Goal: Task Accomplishment & Management: Manage account settings

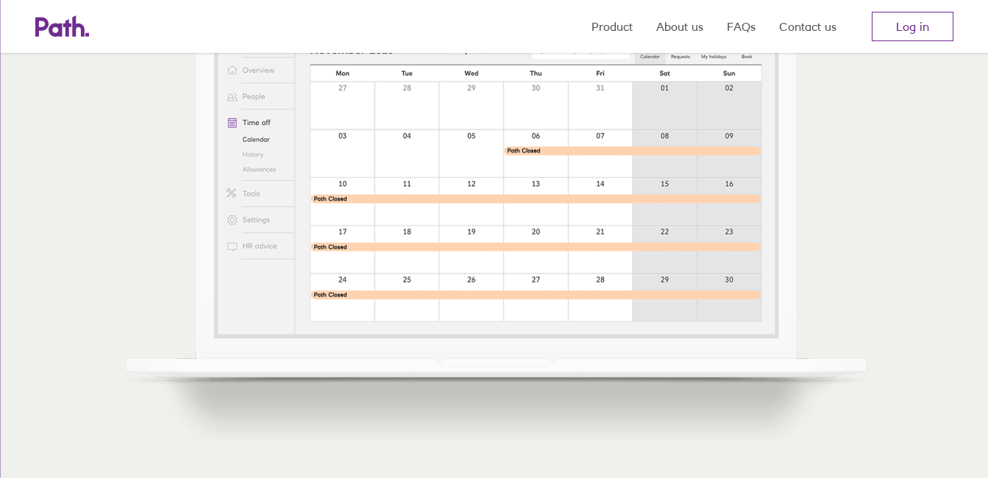
scroll to position [589, 0]
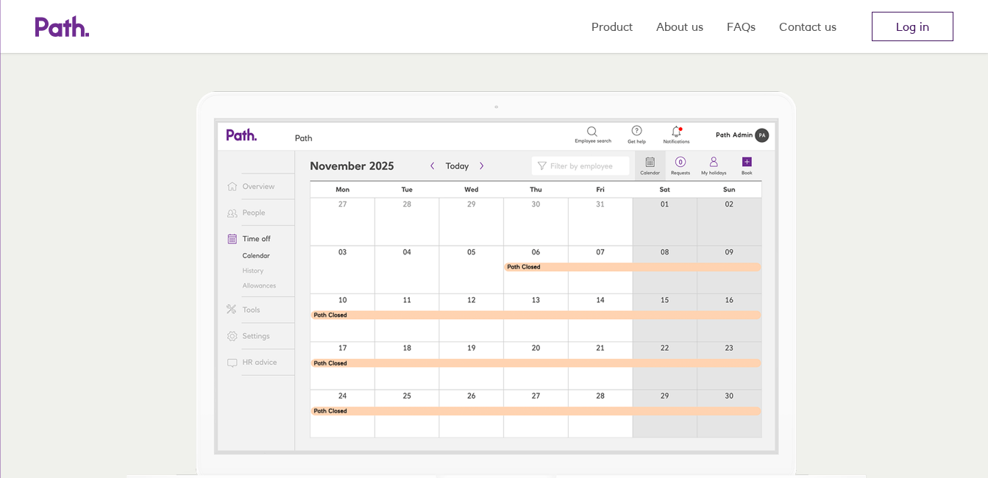
click at [898, 21] on link "Log in" at bounding box center [913, 26] width 82 height 29
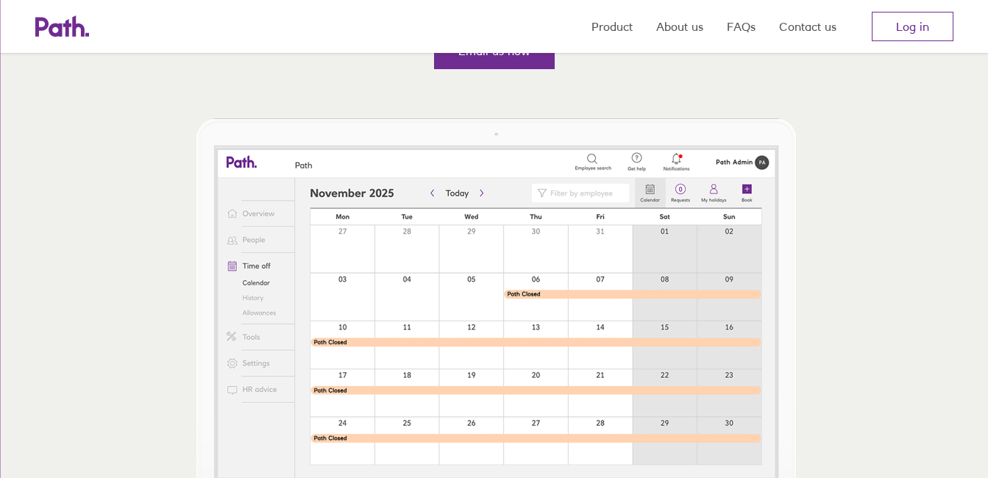
scroll to position [368, 0]
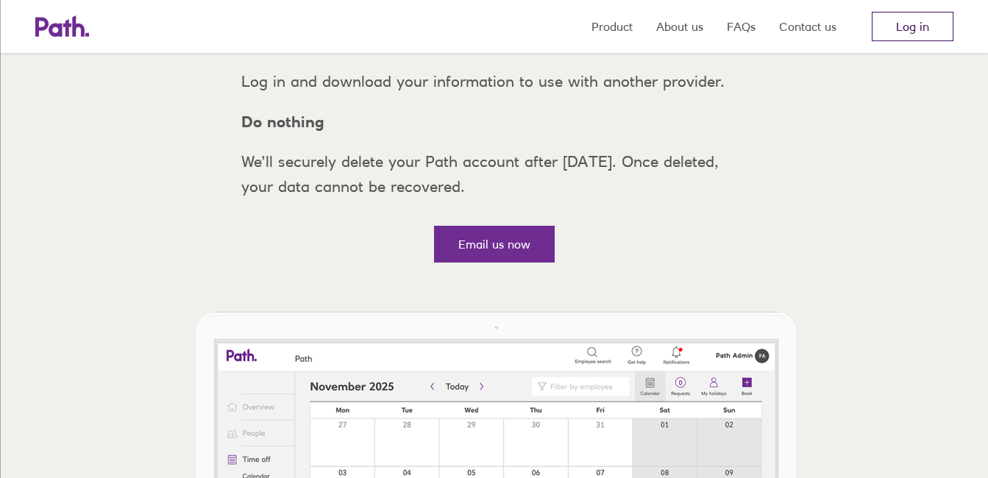
click at [899, 27] on link "Log in" at bounding box center [913, 26] width 82 height 29
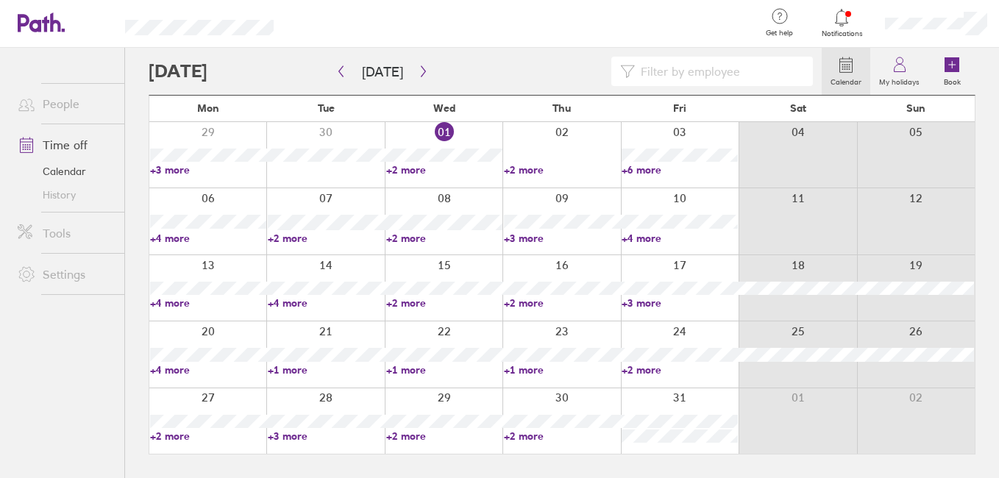
click at [397, 173] on link "+2 more" at bounding box center [444, 169] width 116 height 13
click at [528, 170] on link "+2 more" at bounding box center [562, 169] width 116 height 13
click at [510, 169] on link "+2 more" at bounding box center [562, 169] width 116 height 13
click at [631, 169] on link "+6 more" at bounding box center [680, 169] width 116 height 13
click at [625, 168] on link "+6 more" at bounding box center [680, 169] width 116 height 13
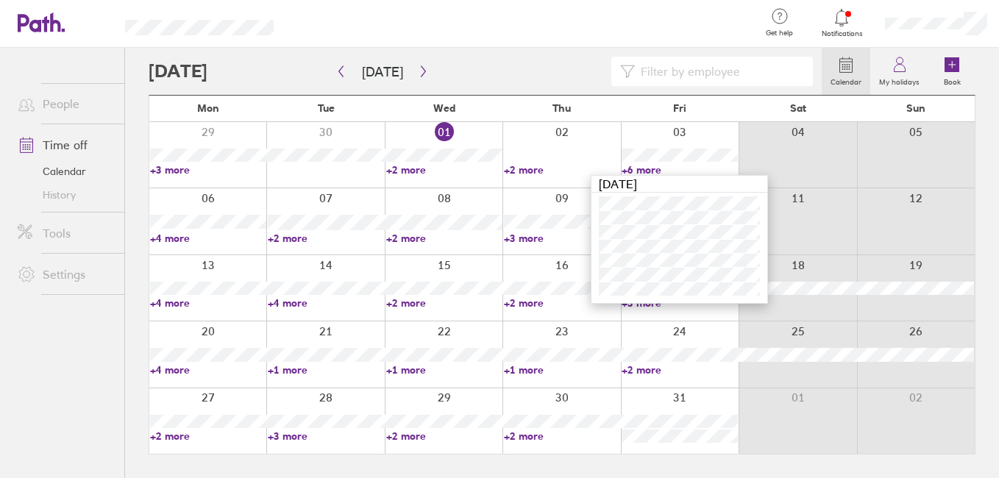
click at [160, 232] on link "+4 more" at bounding box center [208, 238] width 116 height 13
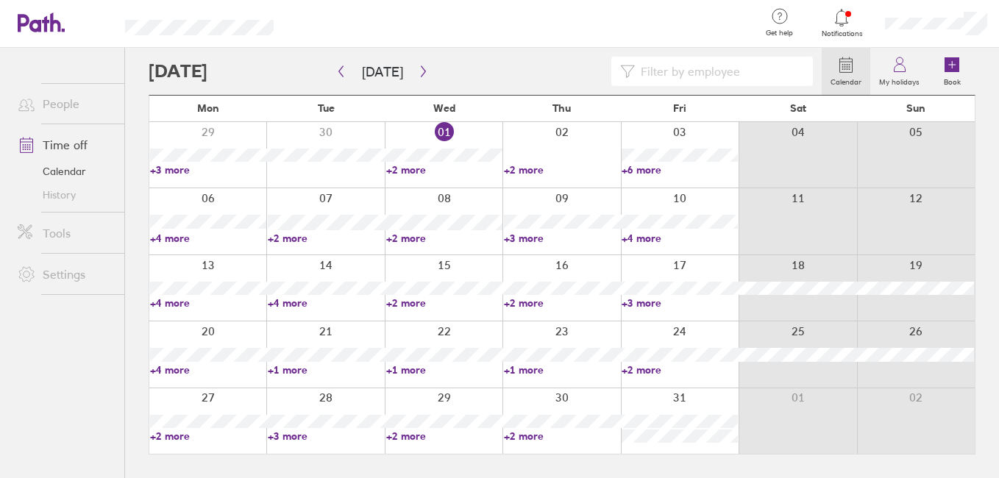
click at [157, 237] on link "+4 more" at bounding box center [208, 238] width 116 height 13
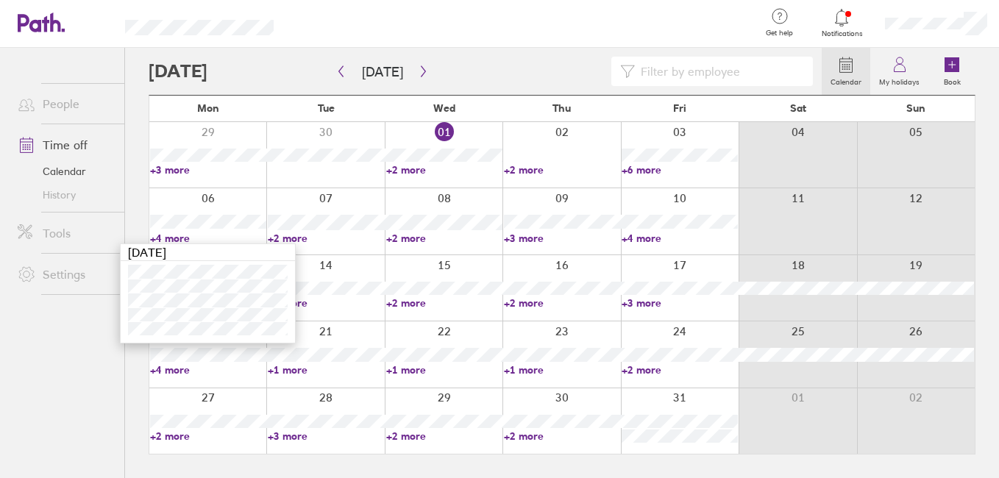
click at [274, 239] on link "+2 more" at bounding box center [326, 238] width 116 height 13
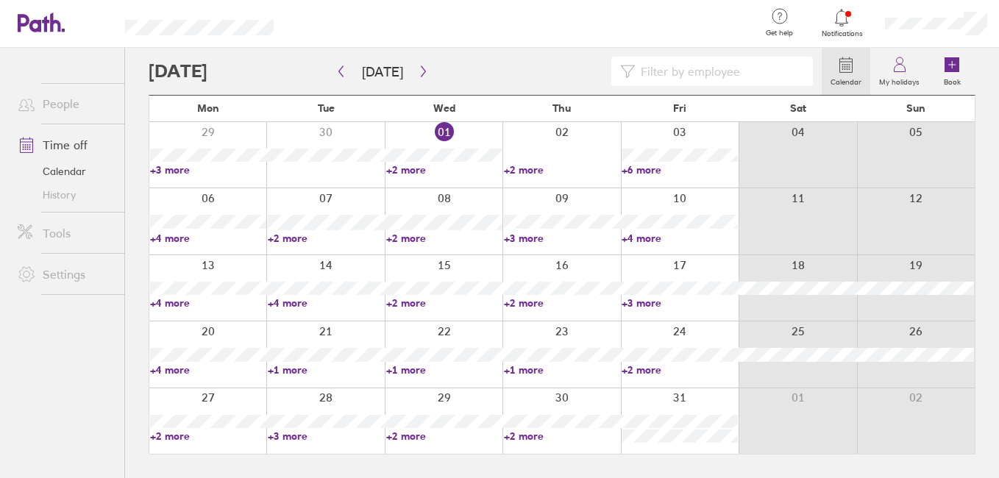
click at [271, 238] on link "+2 more" at bounding box center [326, 238] width 116 height 13
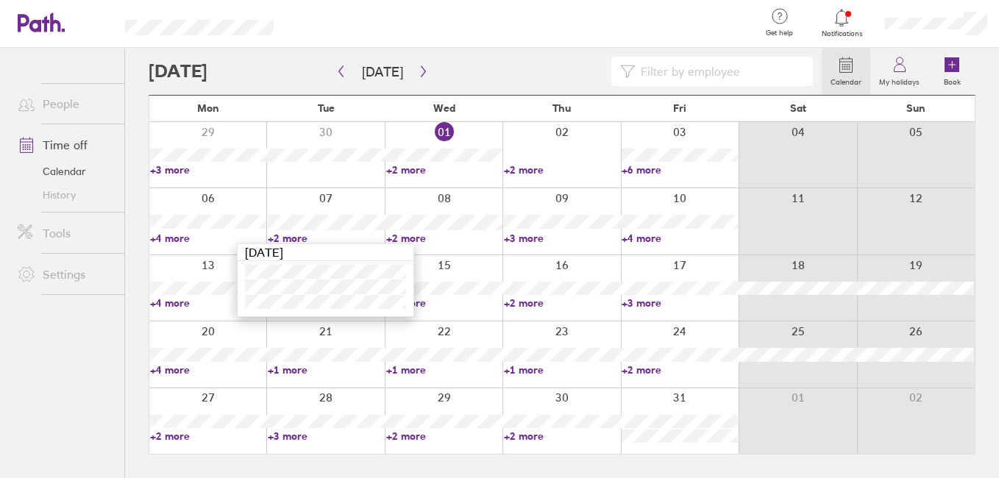
click at [386, 237] on link "+2 more" at bounding box center [444, 238] width 116 height 13
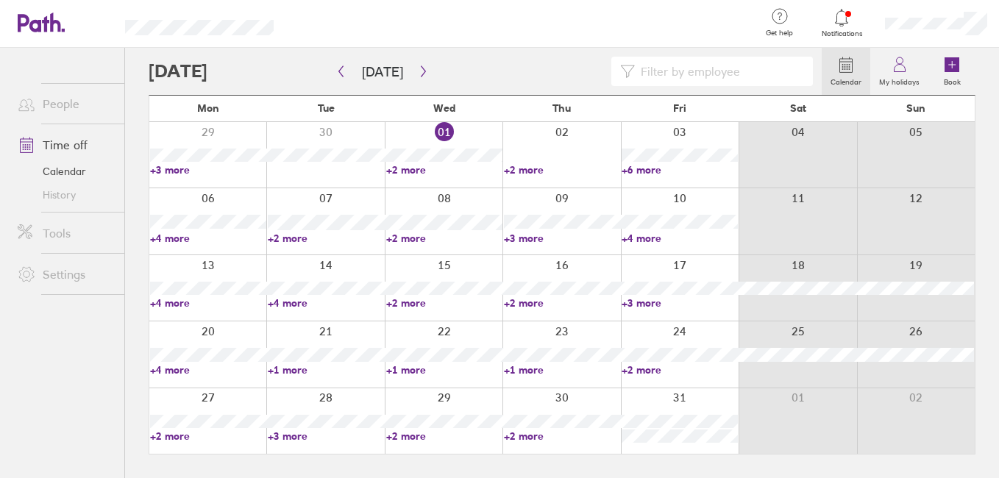
click at [391, 237] on link "+2 more" at bounding box center [444, 238] width 116 height 13
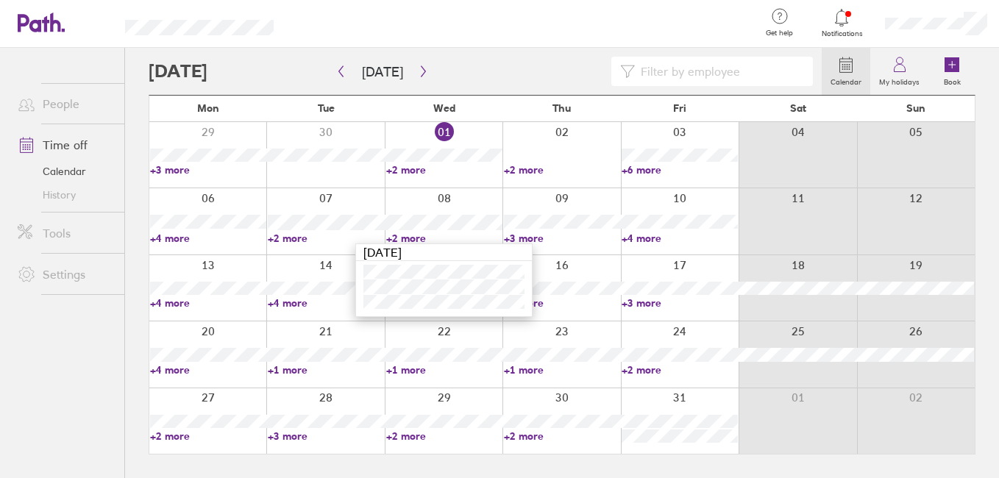
click at [508, 235] on link "+3 more" at bounding box center [562, 238] width 116 height 13
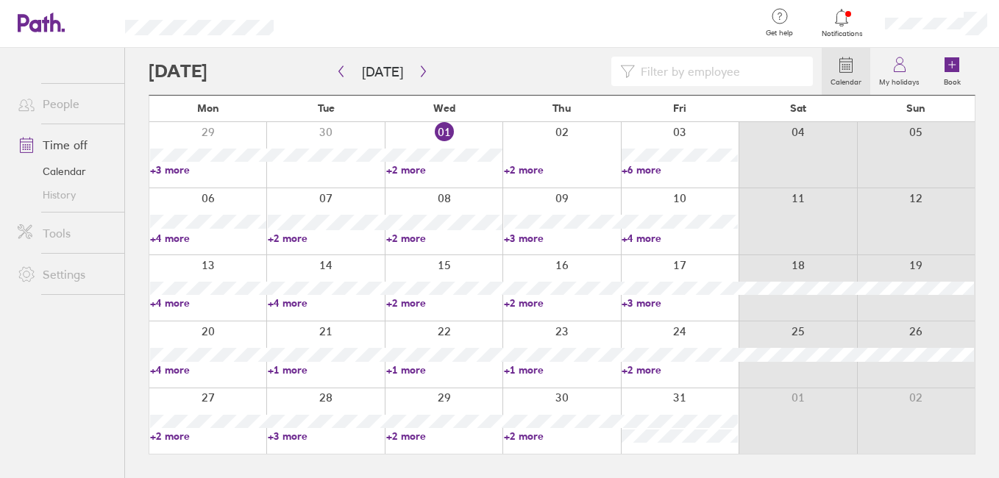
click at [511, 237] on link "+3 more" at bounding box center [562, 238] width 116 height 13
click at [628, 242] on link "+4 more" at bounding box center [680, 238] width 116 height 13
click at [626, 238] on link "+4 more" at bounding box center [680, 238] width 116 height 13
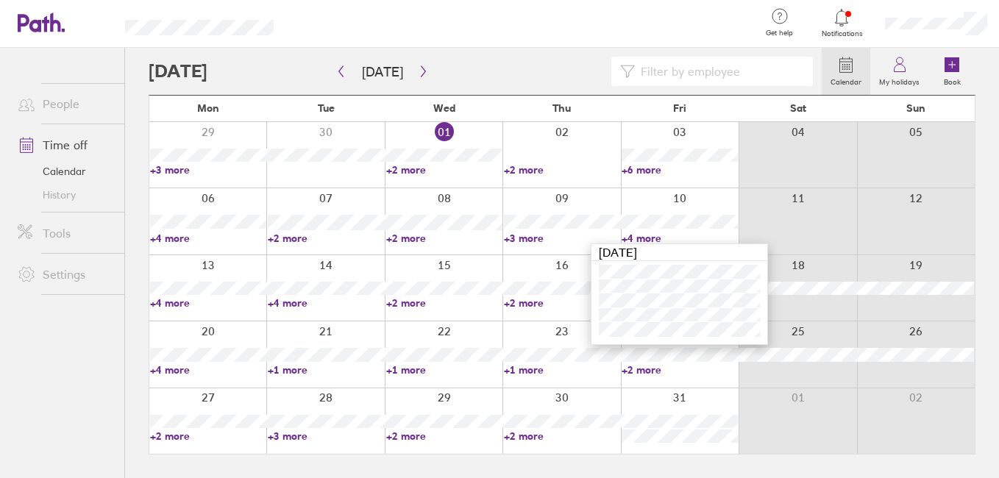
click at [157, 305] on link "+4 more" at bounding box center [208, 302] width 116 height 13
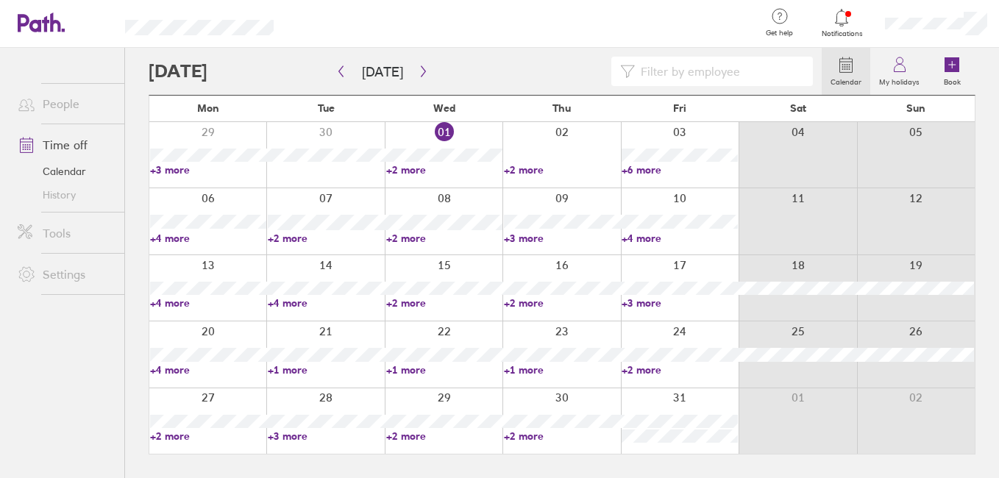
click at [158, 305] on link "+4 more" at bounding box center [208, 302] width 116 height 13
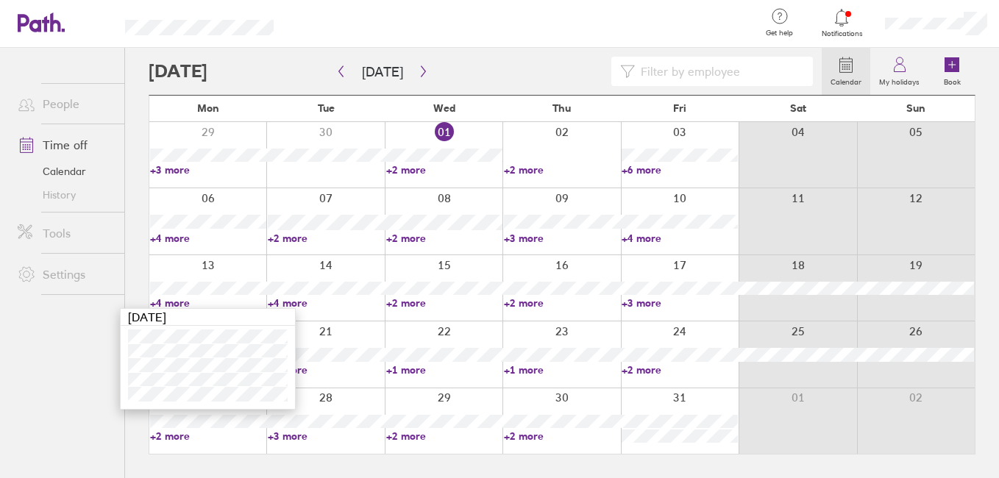
click at [275, 304] on link "+4 more" at bounding box center [326, 302] width 116 height 13
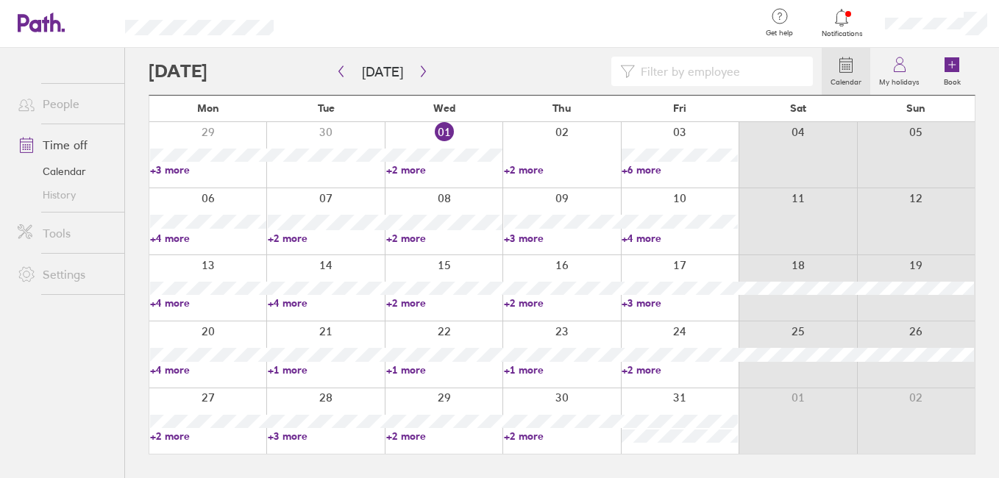
click at [272, 304] on link "+4 more" at bounding box center [326, 302] width 116 height 13
click at [390, 305] on link "+2 more" at bounding box center [444, 302] width 116 height 13
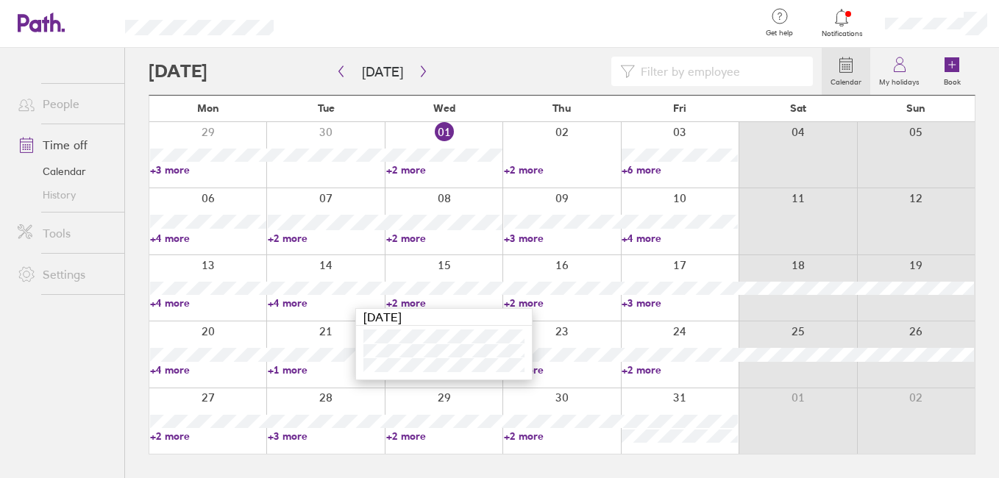
click at [624, 240] on link "+4 more" at bounding box center [680, 238] width 116 height 13
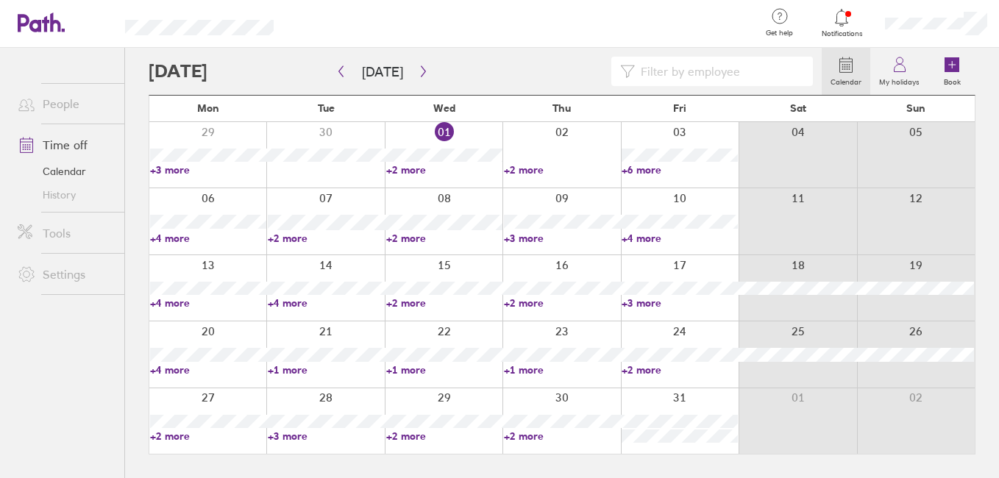
click at [629, 238] on link "+4 more" at bounding box center [680, 238] width 116 height 13
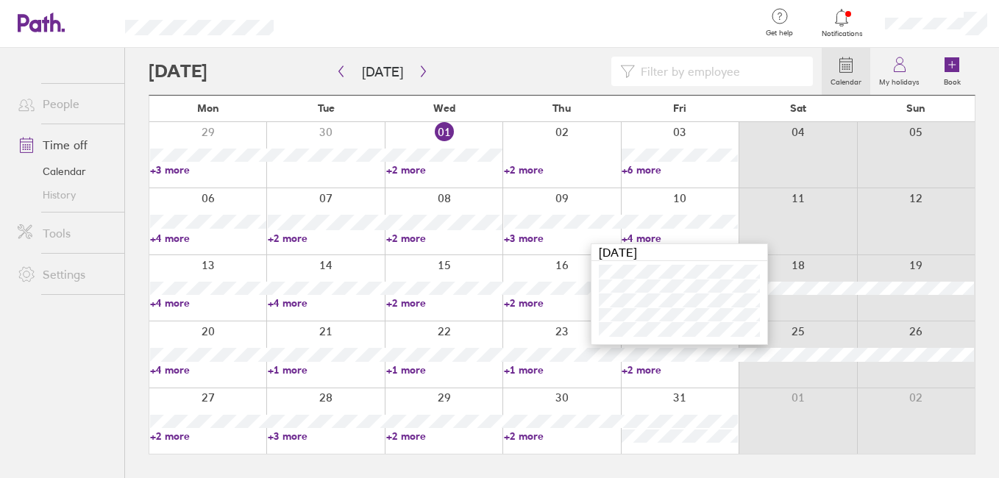
click at [277, 304] on link "+4 more" at bounding box center [326, 302] width 116 height 13
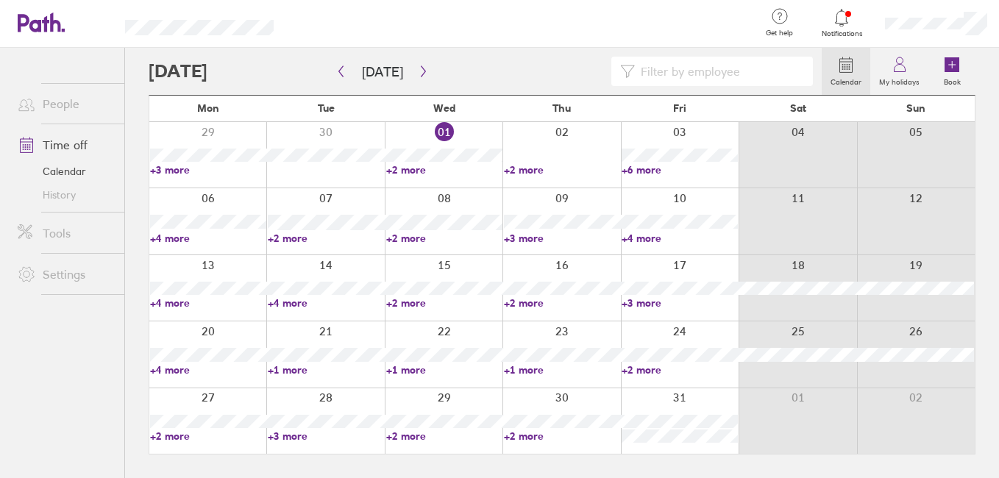
click at [274, 305] on link "+4 more" at bounding box center [326, 302] width 116 height 13
click at [387, 302] on link "+2 more" at bounding box center [444, 302] width 116 height 13
click at [391, 302] on link "+2 more" at bounding box center [444, 302] width 116 height 13
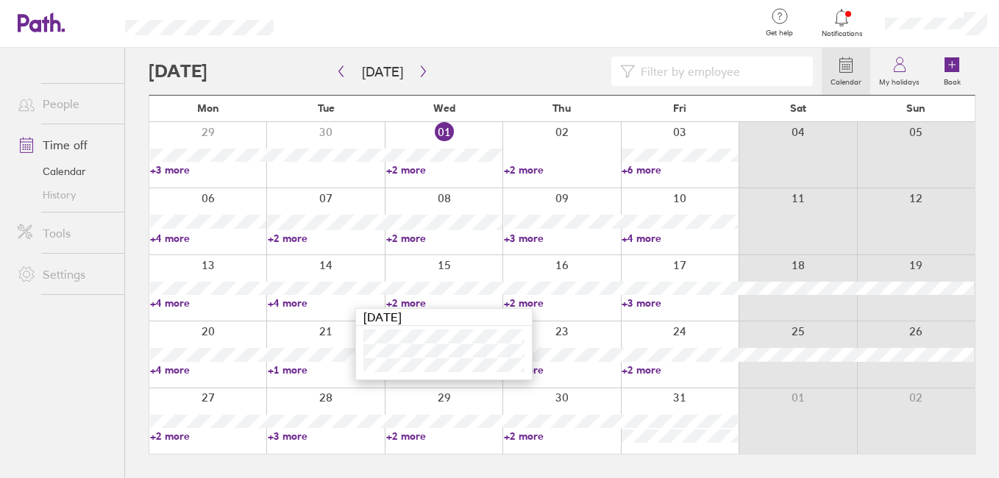
click at [507, 303] on link "+2 more" at bounding box center [562, 302] width 116 height 13
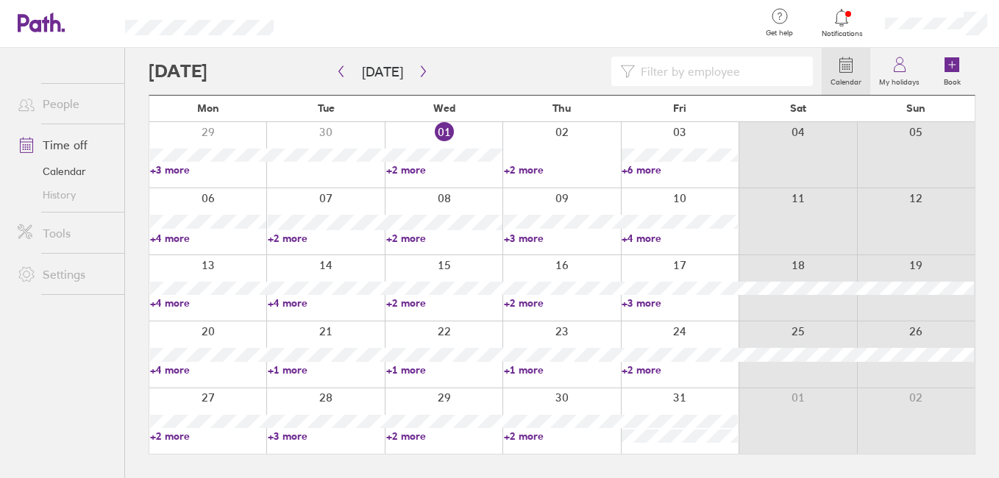
click at [507, 303] on link "+2 more" at bounding box center [562, 302] width 116 height 13
click at [629, 300] on link "+3 more" at bounding box center [680, 302] width 116 height 13
click at [628, 301] on link "+3 more" at bounding box center [680, 302] width 116 height 13
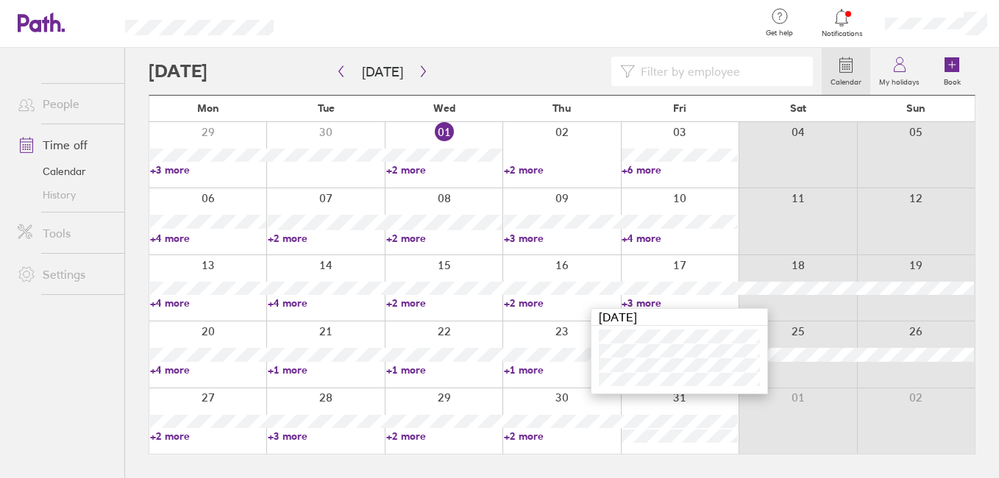
click at [152, 369] on link "+4 more" at bounding box center [208, 369] width 116 height 13
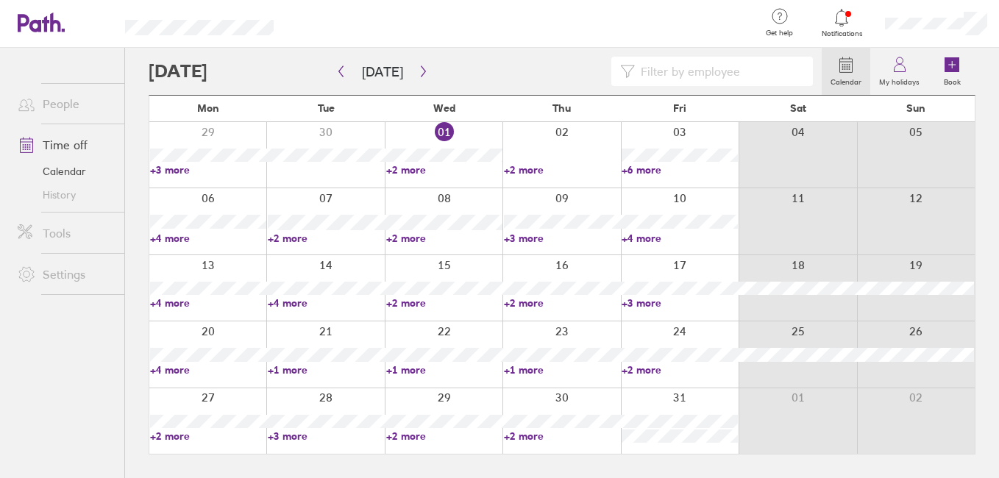
click at [157, 369] on link "+4 more" at bounding box center [208, 369] width 116 height 13
click at [270, 371] on link "+1 more" at bounding box center [326, 369] width 116 height 13
click at [275, 370] on link "+1 more" at bounding box center [326, 369] width 116 height 13
click at [392, 367] on link "+1 more" at bounding box center [444, 369] width 116 height 13
click at [391, 369] on link "+1 more" at bounding box center [444, 369] width 116 height 13
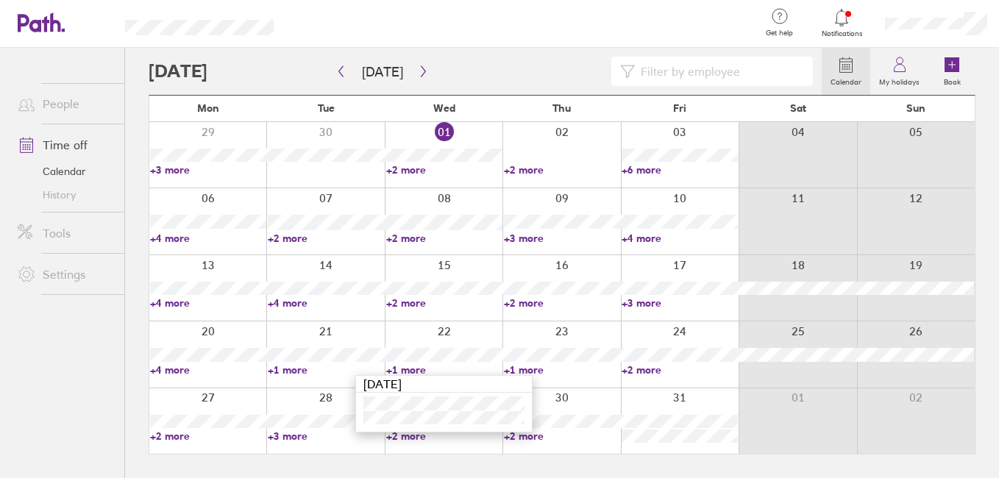
click at [511, 372] on link "+1 more" at bounding box center [562, 369] width 116 height 13
click at [509, 373] on link "+1 more" at bounding box center [562, 369] width 116 height 13
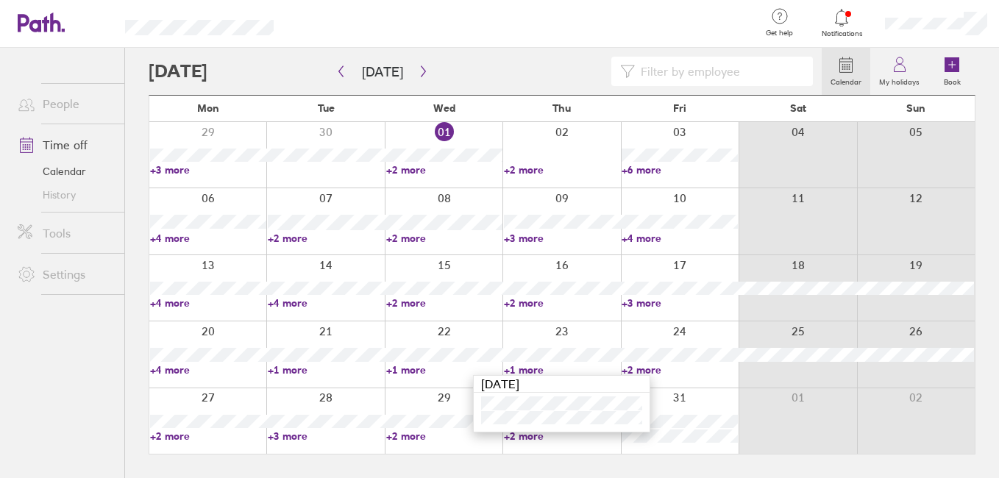
click at [626, 369] on link "+2 more" at bounding box center [680, 369] width 116 height 13
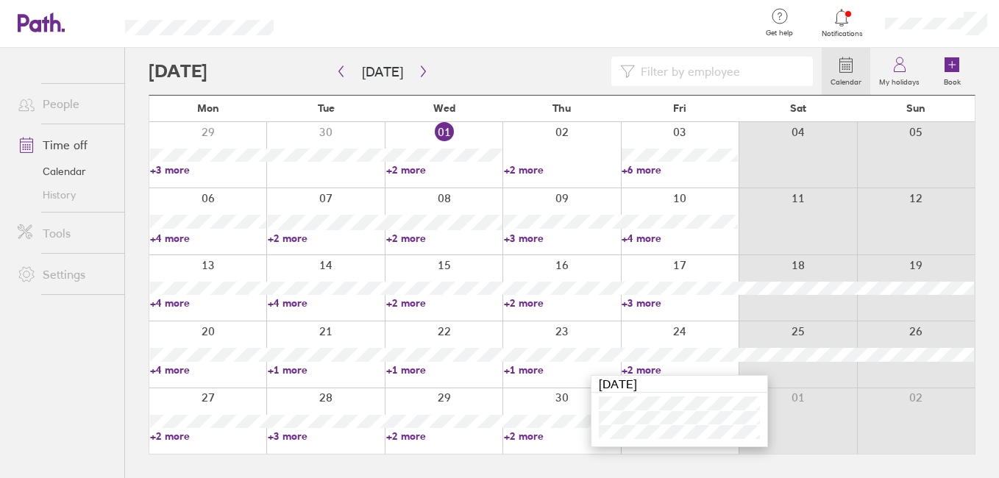
click at [159, 433] on link "+2 more" at bounding box center [208, 436] width 116 height 13
click at [154, 434] on link "+2 more" at bounding box center [208, 436] width 116 height 13
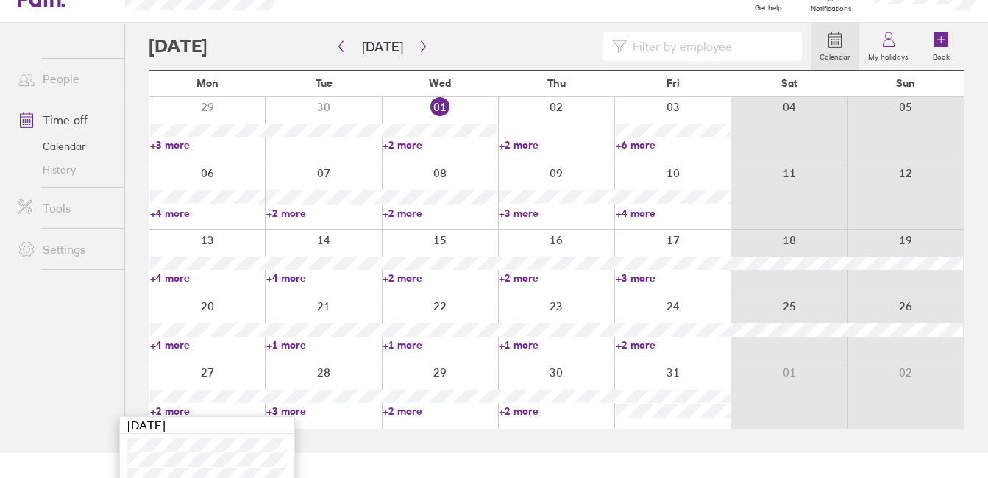
scroll to position [37, 0]
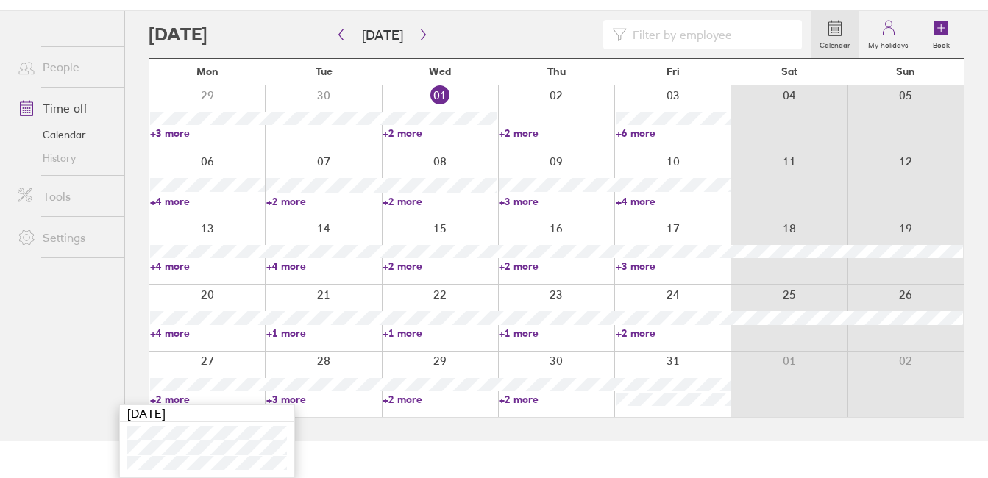
click at [274, 399] on link "+3 more" at bounding box center [323, 399] width 115 height 13
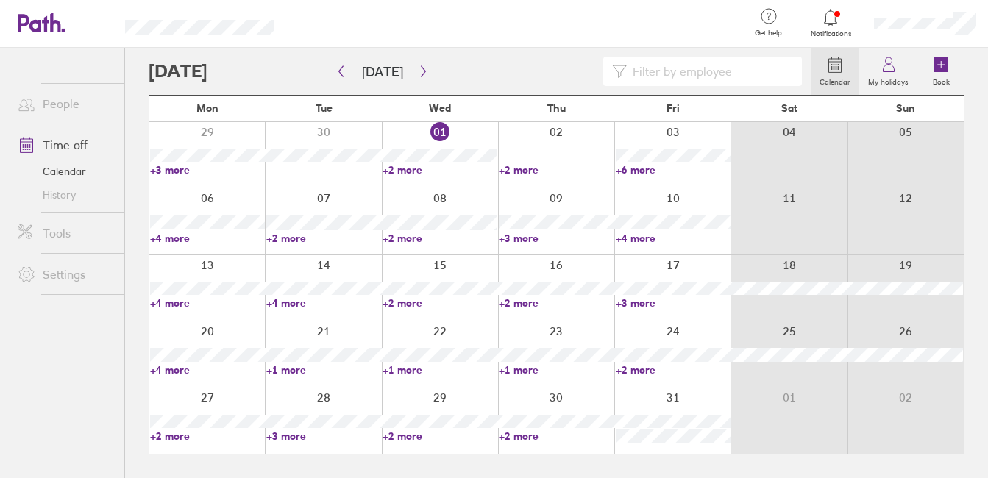
scroll to position [0, 0]
click at [276, 434] on link "+3 more" at bounding box center [326, 436] width 116 height 13
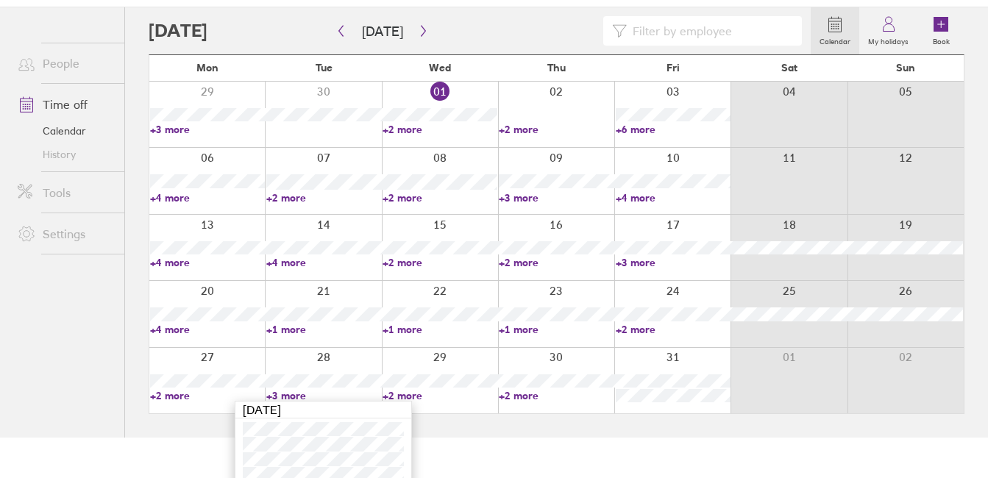
scroll to position [52, 0]
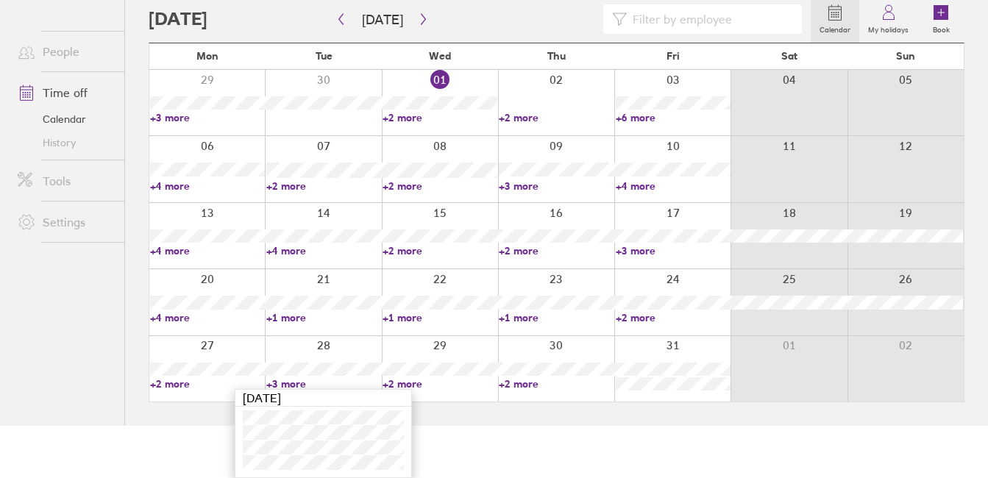
click at [393, 383] on link "+2 more" at bounding box center [440, 383] width 115 height 13
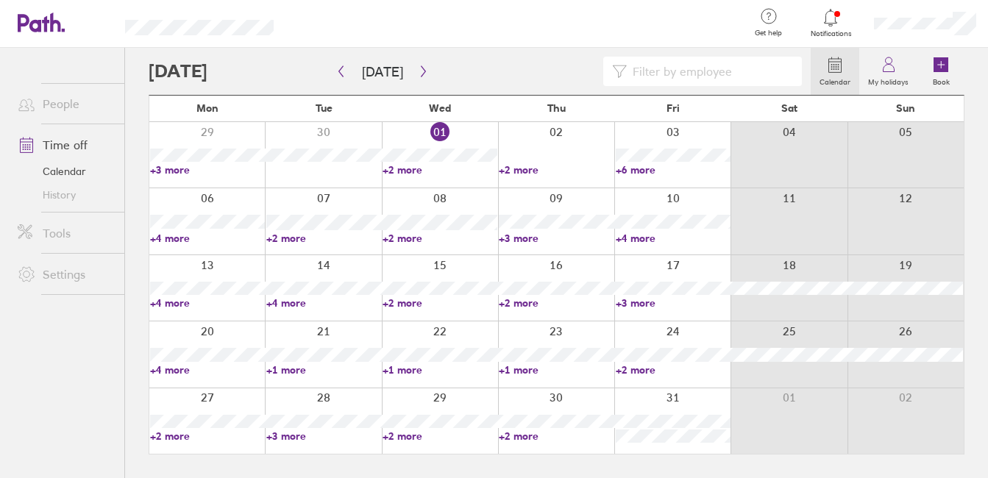
scroll to position [0, 0]
click at [391, 436] on link "+2 more" at bounding box center [444, 436] width 116 height 13
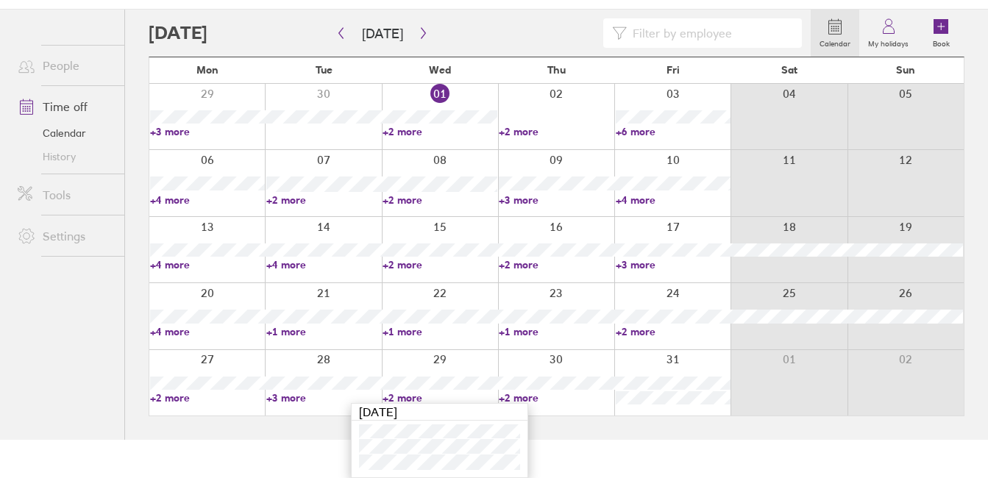
click at [506, 397] on link "+2 more" at bounding box center [556, 397] width 115 height 13
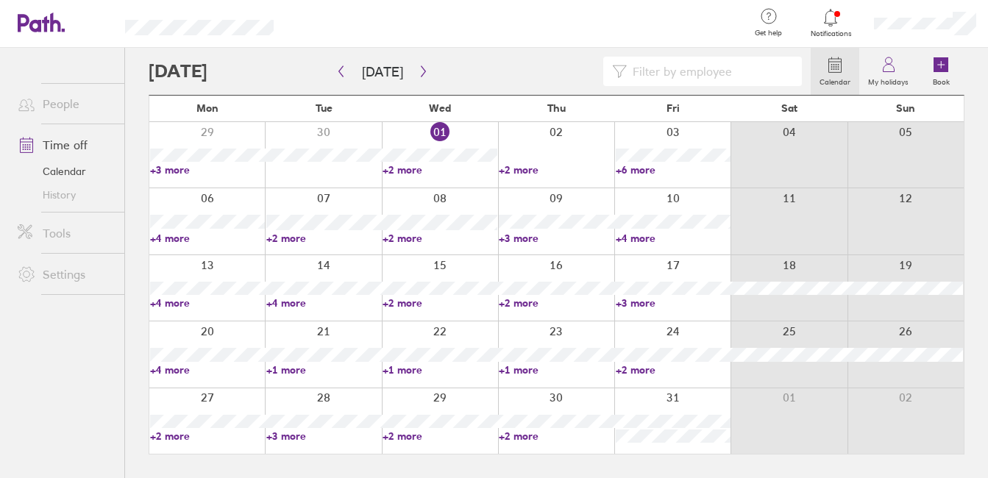
scroll to position [0, 0]
click at [516, 436] on link "+2 more" at bounding box center [562, 436] width 116 height 13
click at [420, 68] on icon "button" at bounding box center [423, 71] width 11 height 12
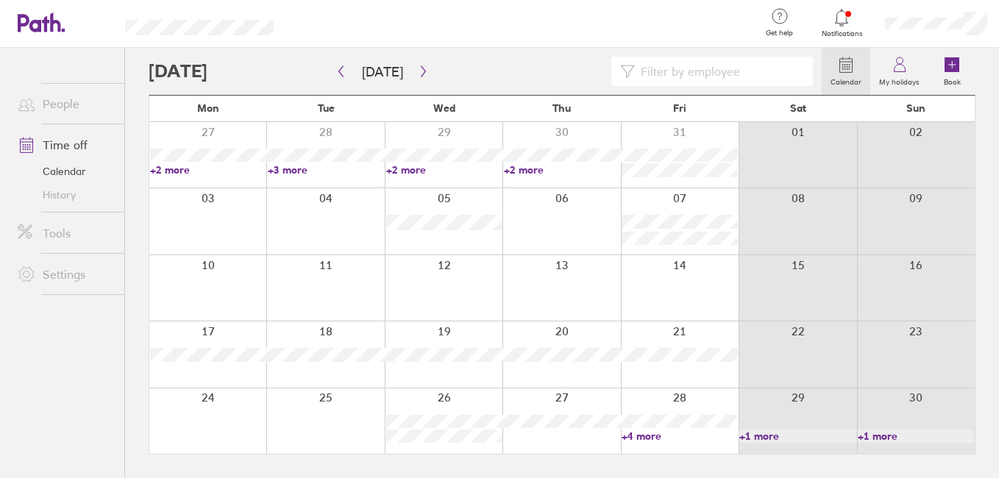
click at [637, 433] on link "+4 more" at bounding box center [680, 436] width 116 height 13
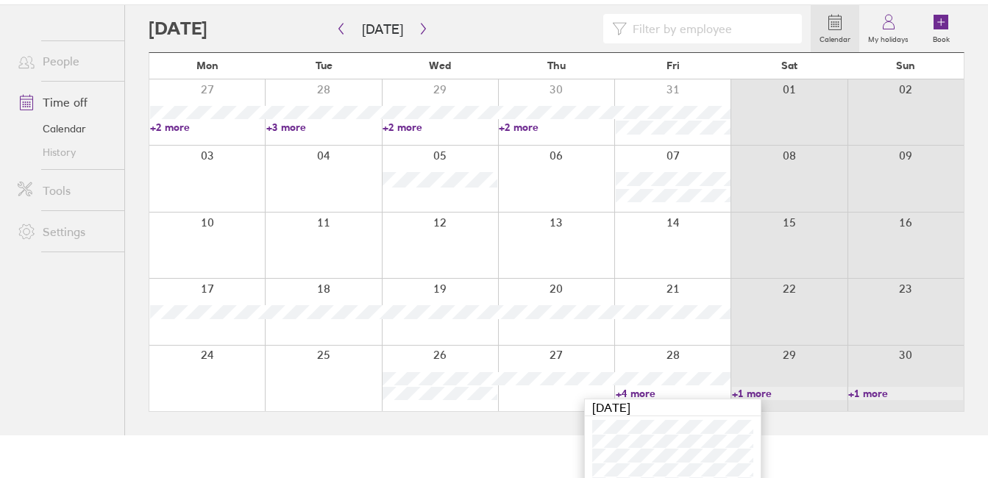
scroll to position [65, 0]
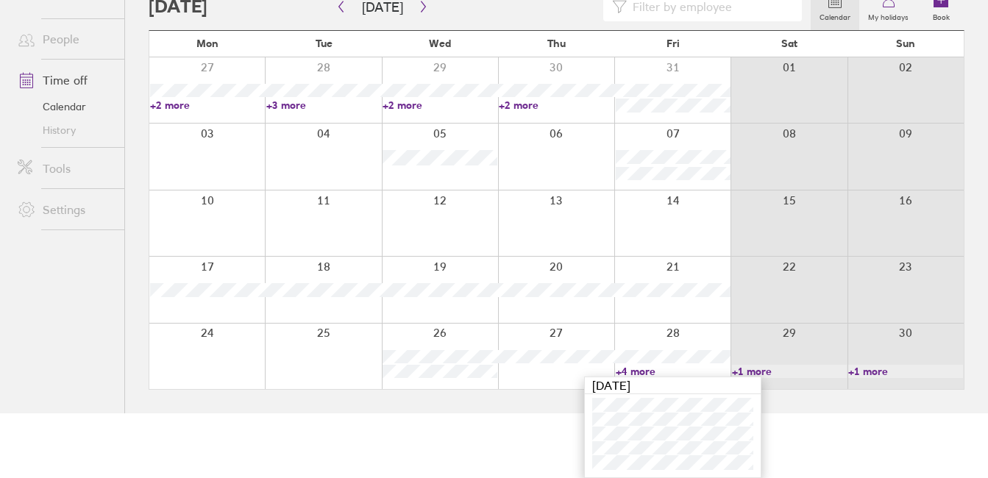
click at [739, 372] on link "+1 more" at bounding box center [789, 371] width 115 height 13
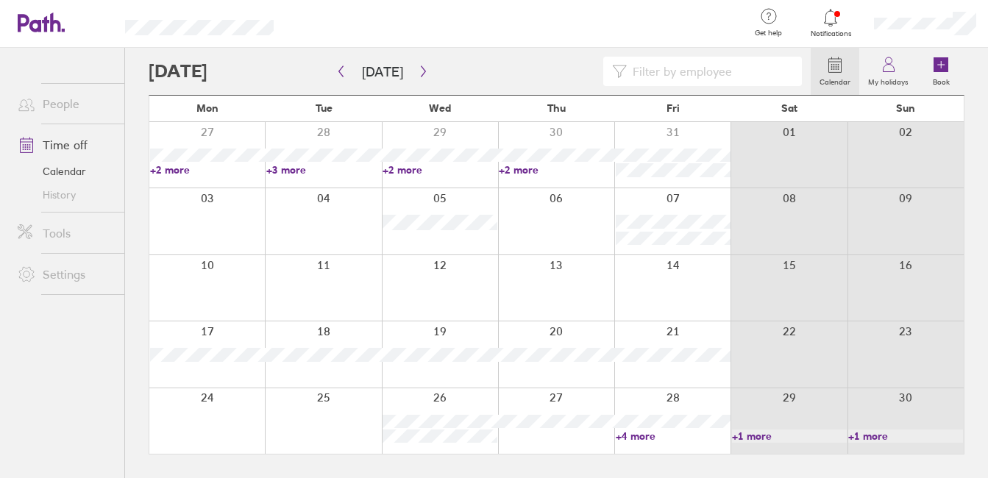
scroll to position [0, 0]
click at [744, 435] on link "+1 more" at bounding box center [797, 436] width 116 height 13
click at [639, 71] on input at bounding box center [710, 71] width 166 height 28
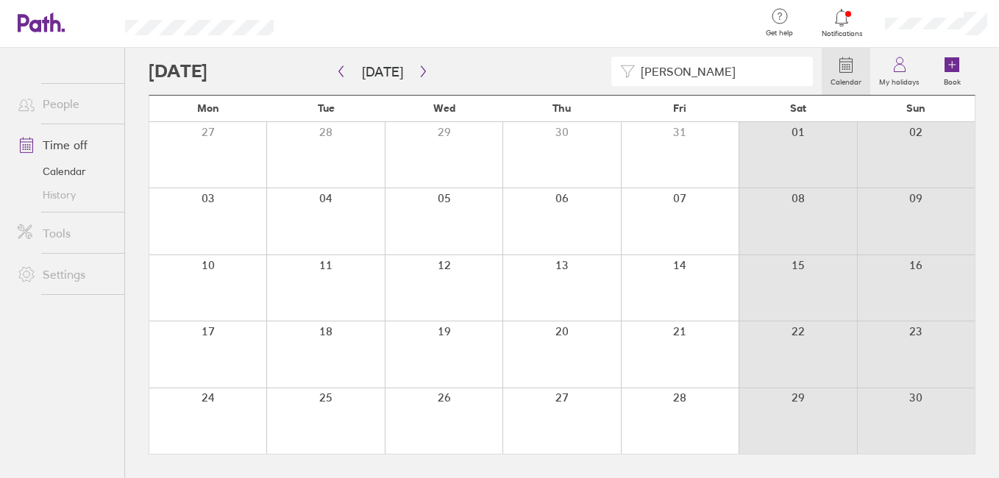
type input "[PERSON_NAME]"
click at [418, 69] on icon "button" at bounding box center [423, 71] width 11 height 12
click at [896, 66] on icon at bounding box center [899, 68] width 11 height 7
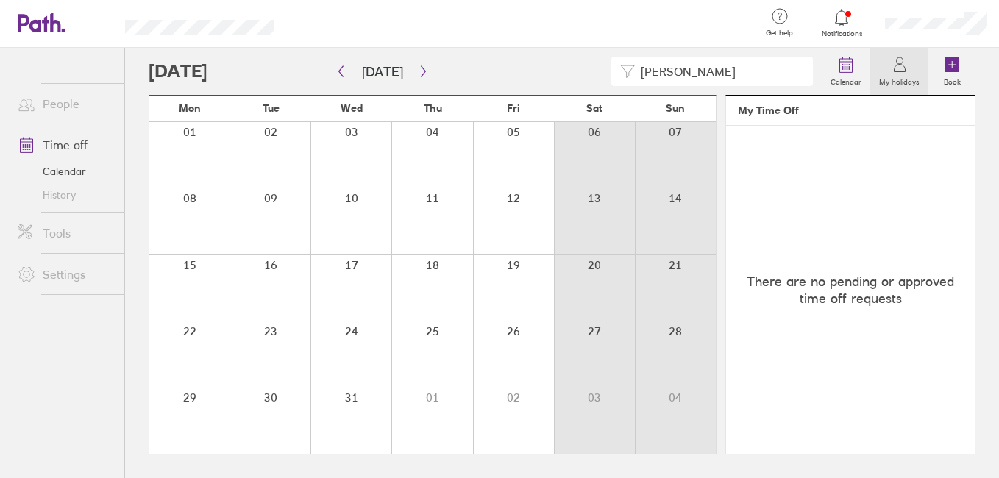
click at [898, 69] on icon at bounding box center [900, 65] width 18 height 18
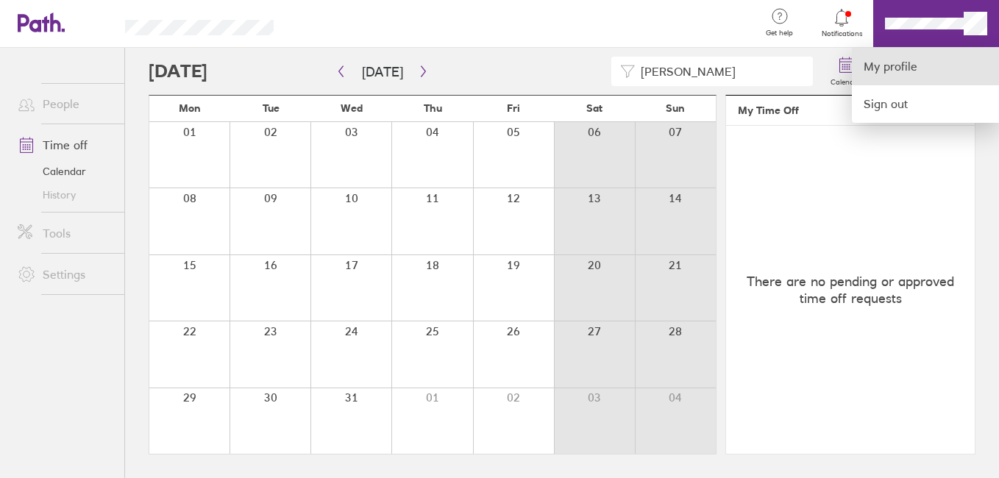
click at [904, 63] on link "My profile" at bounding box center [925, 67] width 147 height 38
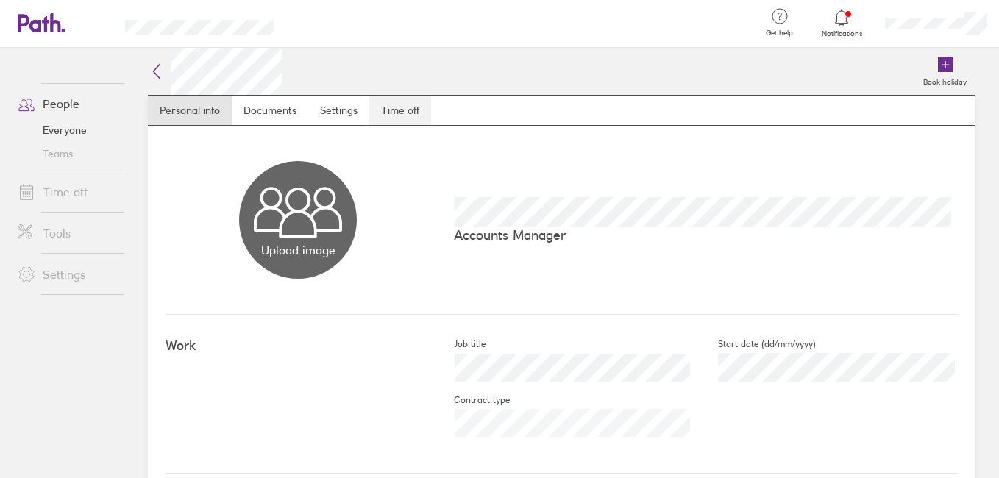
click at [388, 117] on link "Time off" at bounding box center [400, 110] width 62 height 29
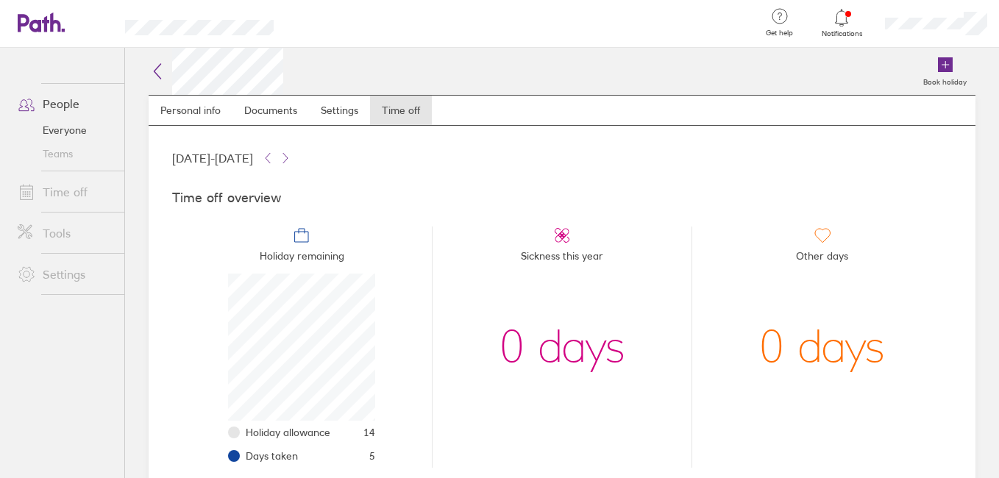
click at [156, 68] on icon at bounding box center [158, 72] width 18 height 18
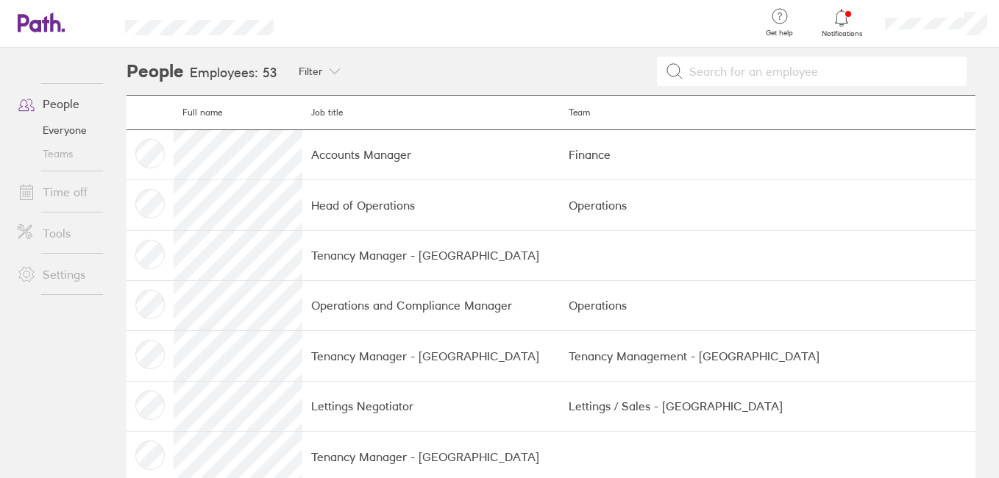
click at [63, 108] on link "People" at bounding box center [65, 103] width 118 height 29
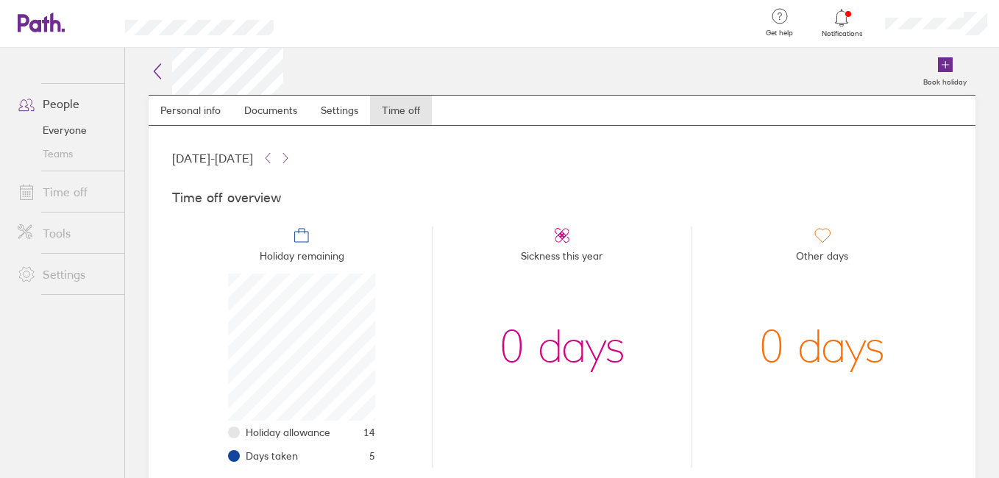
scroll to position [147, 147]
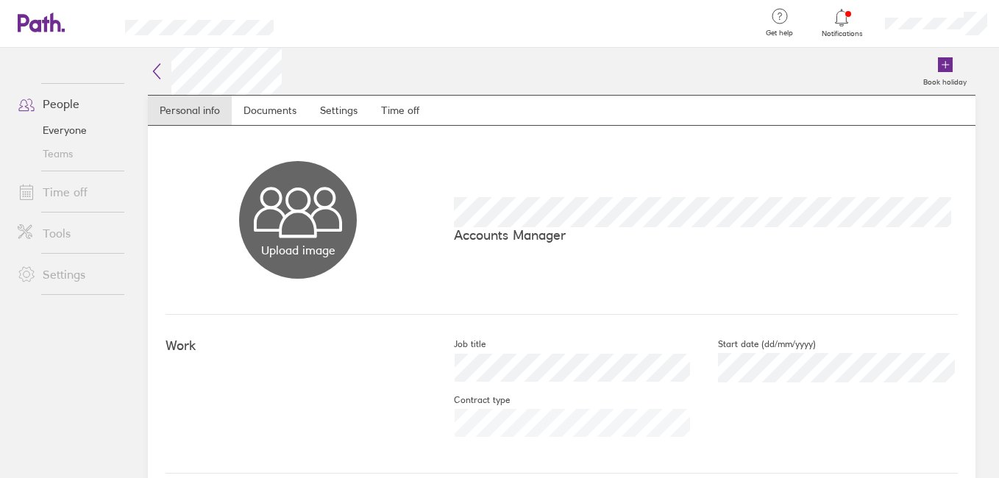
click at [156, 74] on icon at bounding box center [157, 72] width 18 height 18
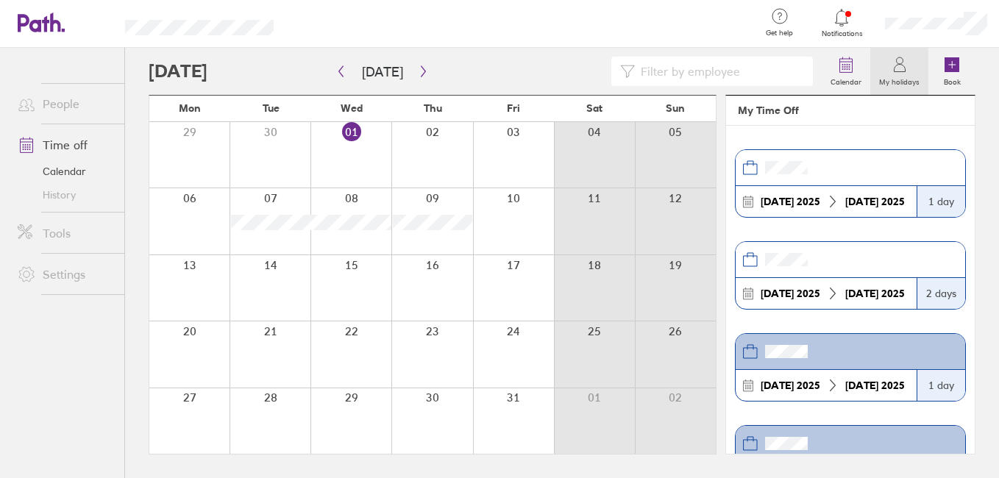
click at [842, 26] on div at bounding box center [842, 17] width 48 height 21
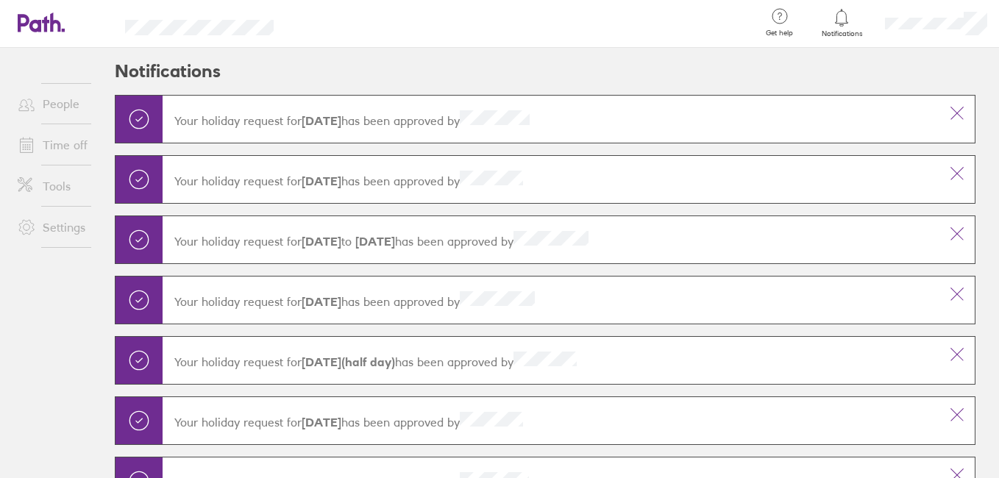
click at [575, 31] on div at bounding box center [522, 24] width 451 height 48
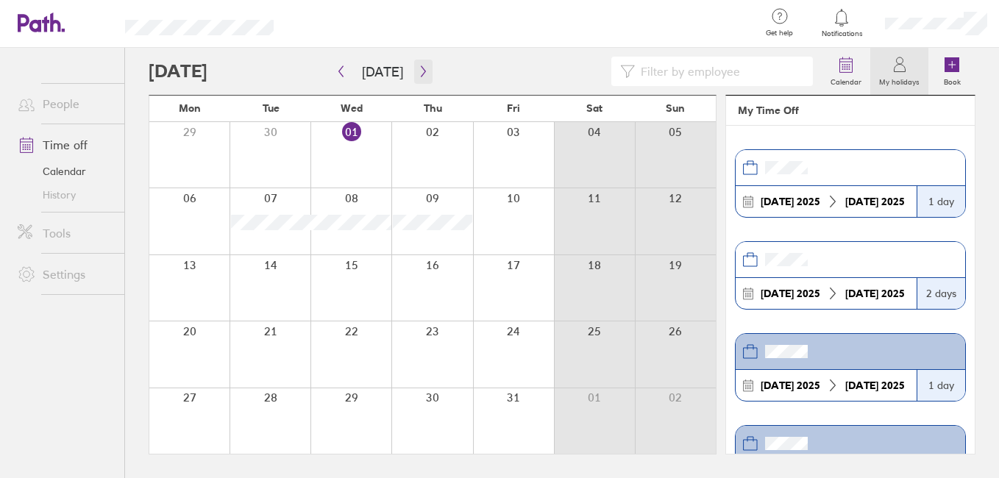
click at [421, 72] on icon "button" at bounding box center [423, 71] width 11 height 12
click at [257, 349] on div at bounding box center [270, 353] width 81 height 65
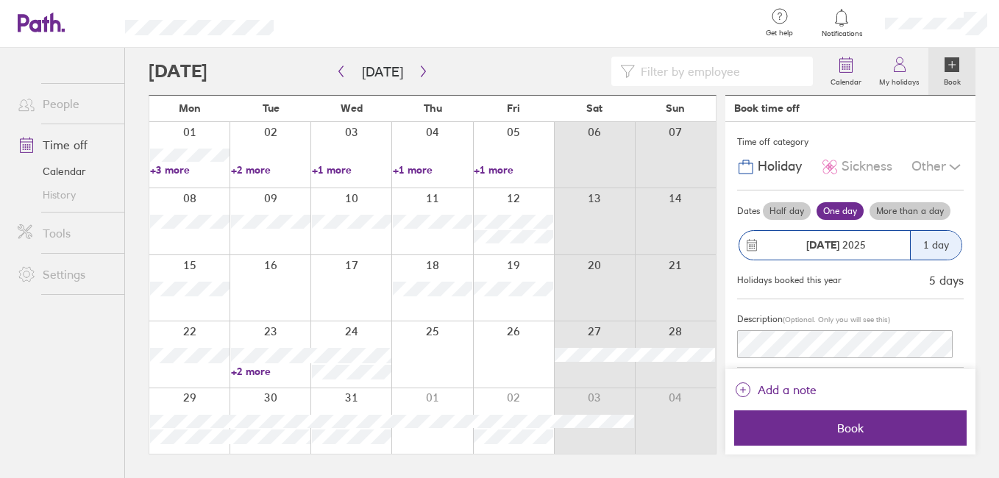
click at [241, 371] on link "+2 more" at bounding box center [270, 371] width 79 height 13
click at [294, 333] on div at bounding box center [270, 353] width 81 height 65
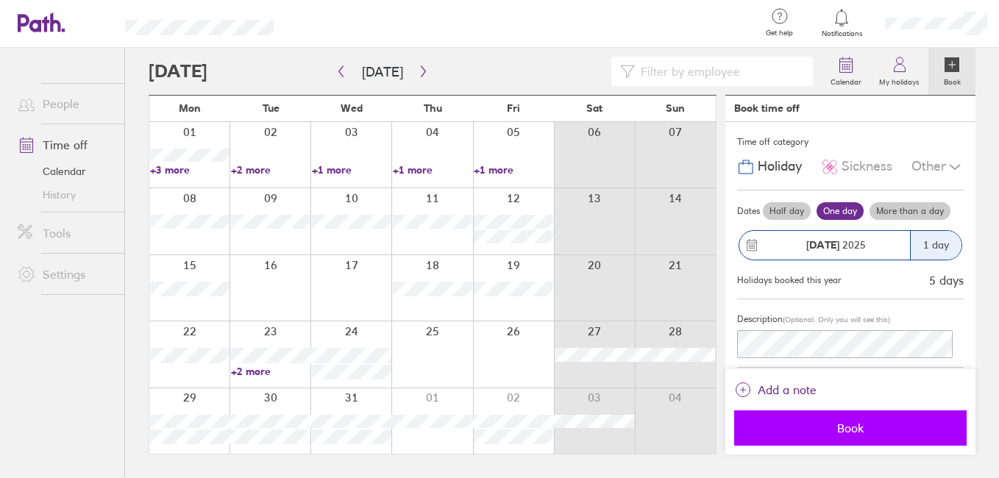
click at [853, 436] on button "Book" at bounding box center [850, 428] width 232 height 35
